Goal: Communication & Community: Connect with others

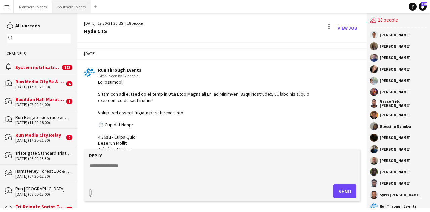
scroll to position [1043, 0]
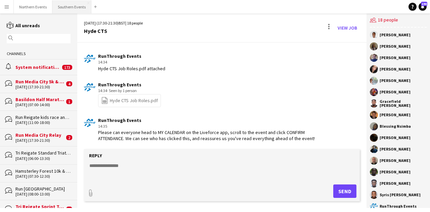
click at [57, 6] on button "Southern Events Close" at bounding box center [71, 6] width 39 height 13
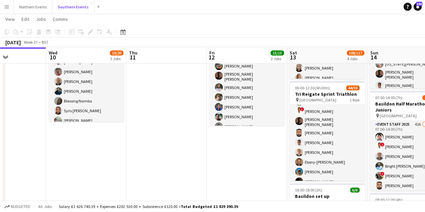
scroll to position [154, 0]
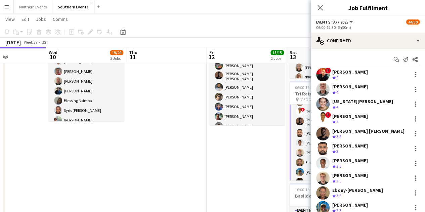
scroll to position [40, 0]
click at [393, 59] on icon "Start chat" at bounding box center [395, 59] width 5 height 5
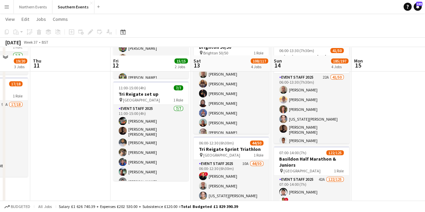
scroll to position [109, 0]
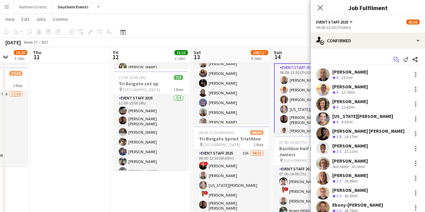
click at [393, 60] on icon "Start chat" at bounding box center [395, 59] width 5 height 5
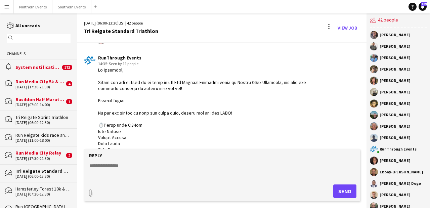
scroll to position [580, 0]
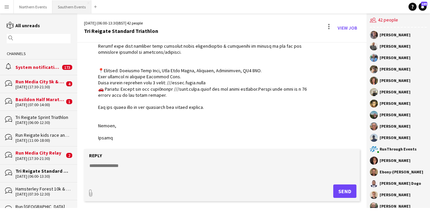
click at [80, 6] on button "Southern Events Close" at bounding box center [71, 6] width 39 height 13
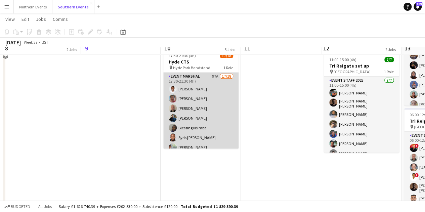
scroll to position [112, 0]
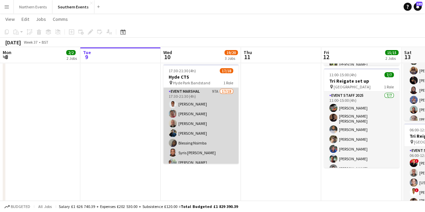
click at [199, 104] on app-card-role "Event Marshal 97A 17/18 17:30-21:30 (4h) [PERSON_NAME] [PERSON_NAME] [PERSON_NA…" at bounding box center [200, 182] width 75 height 188
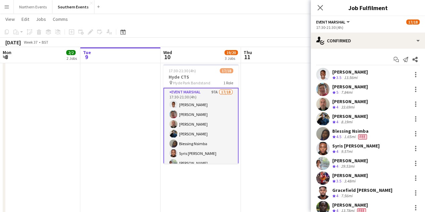
click at [316, 5] on div "Close pop-in" at bounding box center [320, 7] width 19 height 15
click at [317, 6] on icon "Close pop-in" at bounding box center [320, 7] width 6 height 6
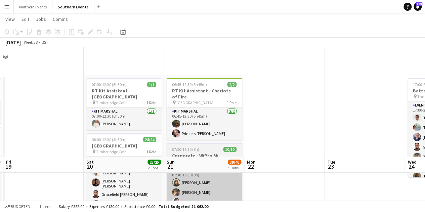
scroll to position [247, 0]
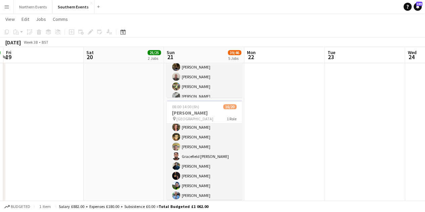
click at [209, 135] on app-card-role "Event Marshal 96A 16/20 08:00-14:00 (6h) [PERSON_NAME] [US_STATE][PERSON_NAME] …" at bounding box center [204, 195] width 75 height 208
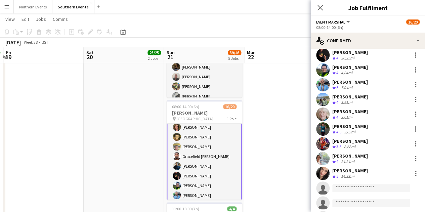
scroll to position [0, 0]
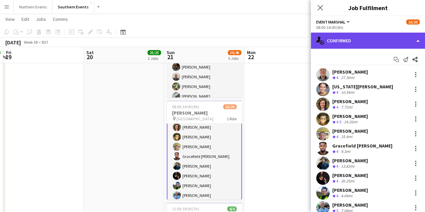
click at [384, 40] on div "single-neutral-actions-check-2 Confirmed" at bounding box center [368, 41] width 114 height 16
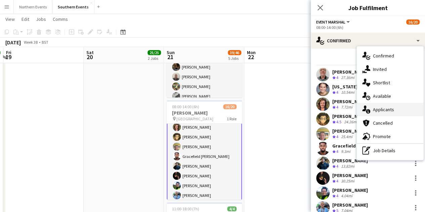
click at [386, 111] on span "Applicants" at bounding box center [383, 109] width 21 height 6
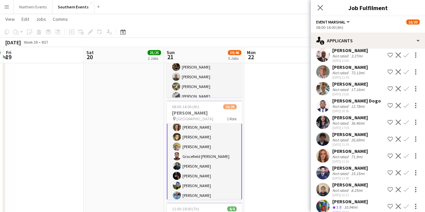
scroll to position [1034, 0]
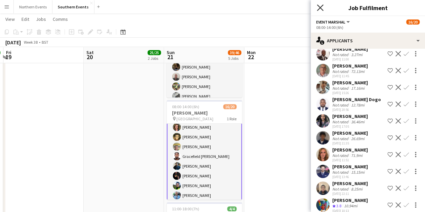
click at [319, 9] on icon "Close pop-in" at bounding box center [320, 7] width 6 height 6
